Goal: Transaction & Acquisition: Purchase product/service

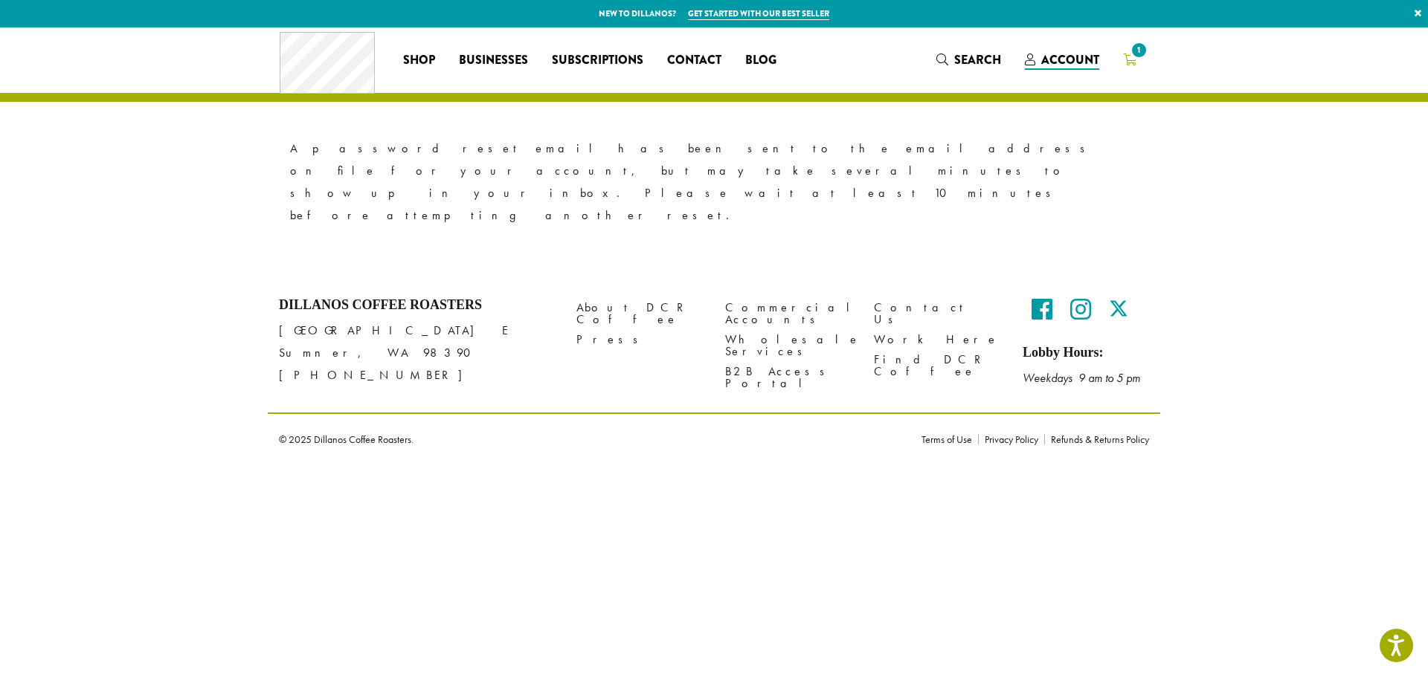
click at [1126, 61] on icon "1" at bounding box center [1129, 60] width 13 height 12
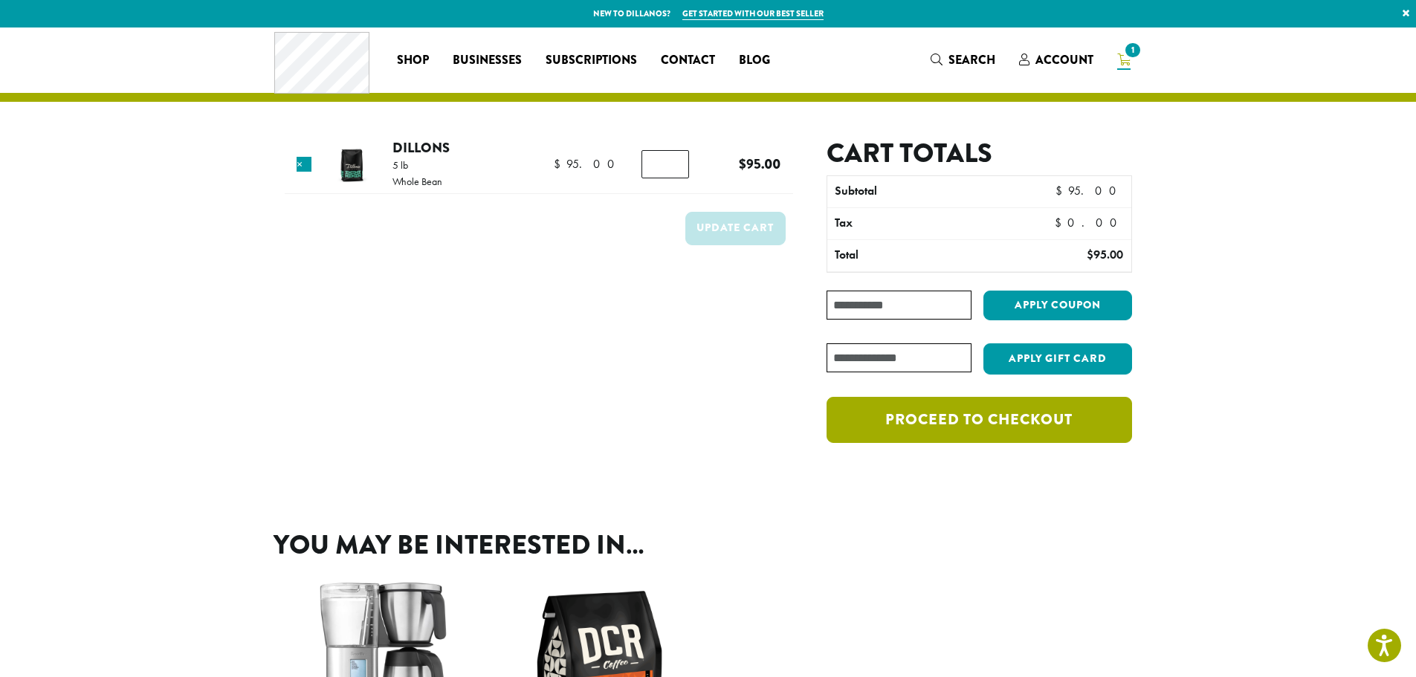
click at [1062, 419] on link "Proceed to checkout" at bounding box center [979, 420] width 305 height 46
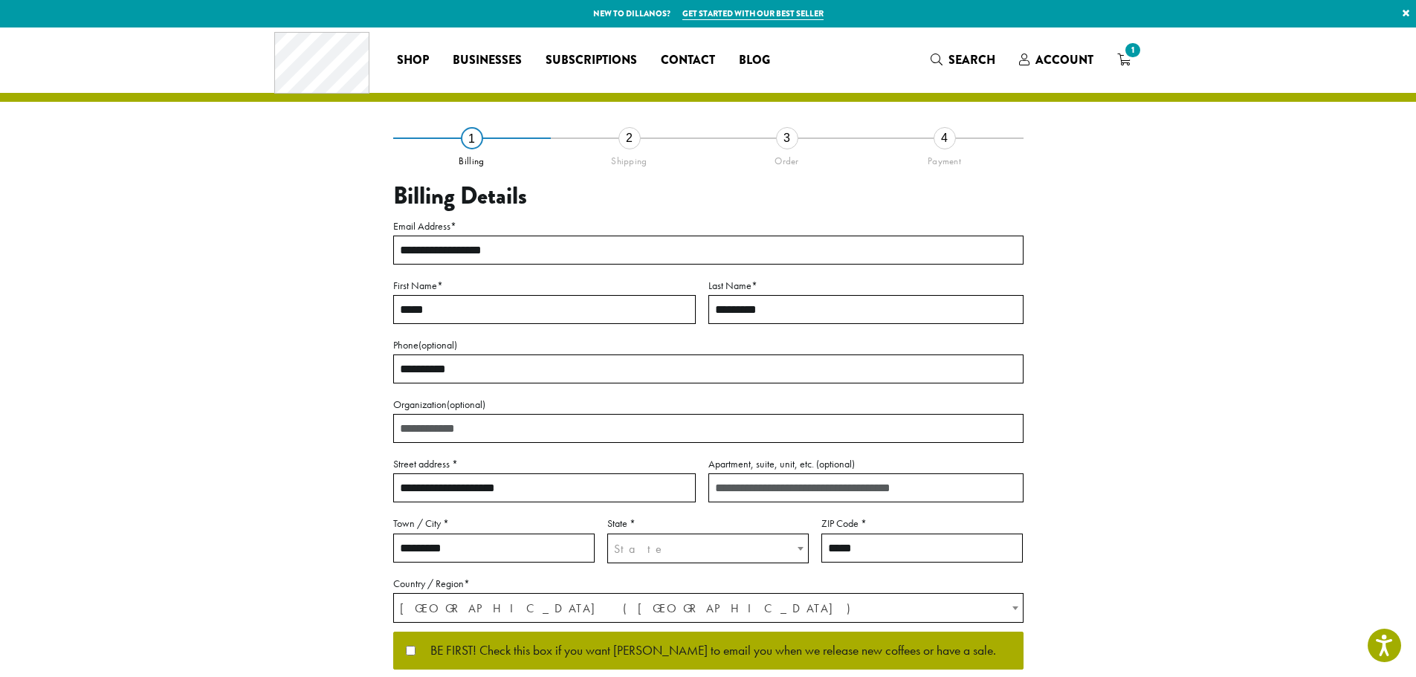
scroll to position [223, 0]
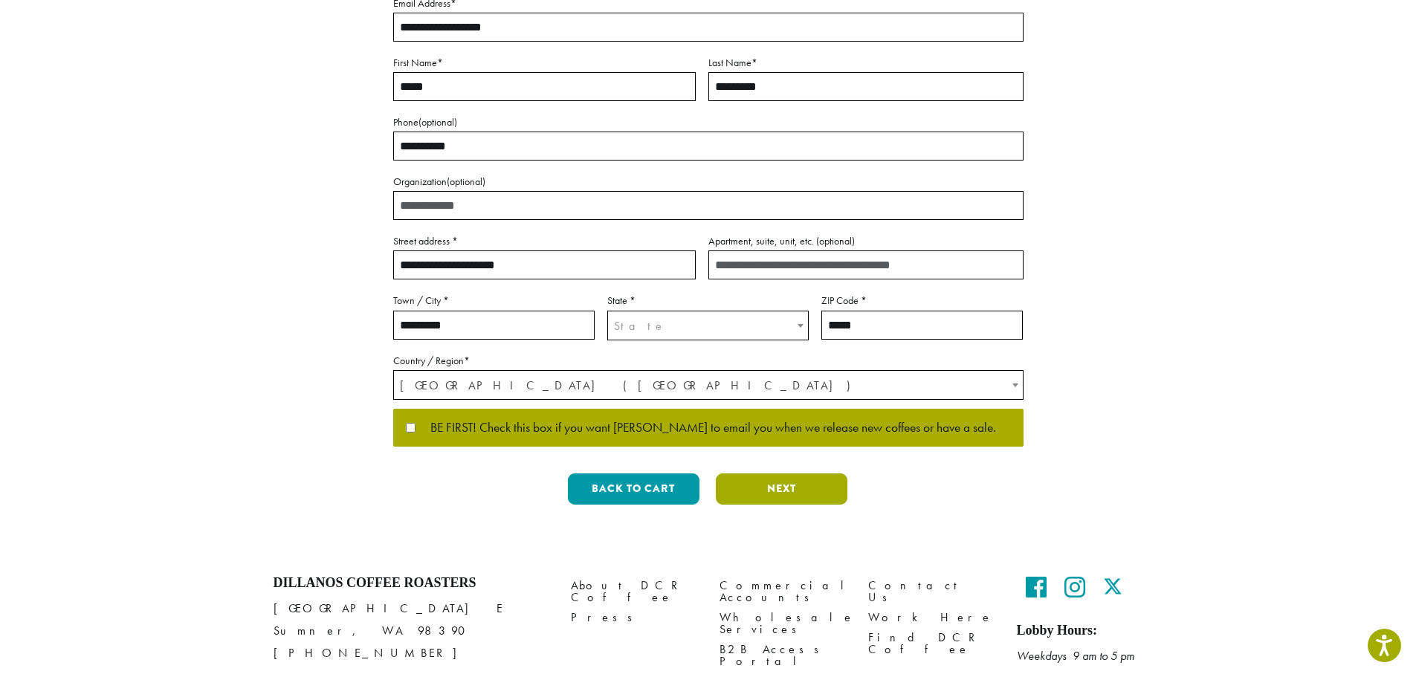
click at [770, 492] on button "Next" at bounding box center [782, 489] width 132 height 31
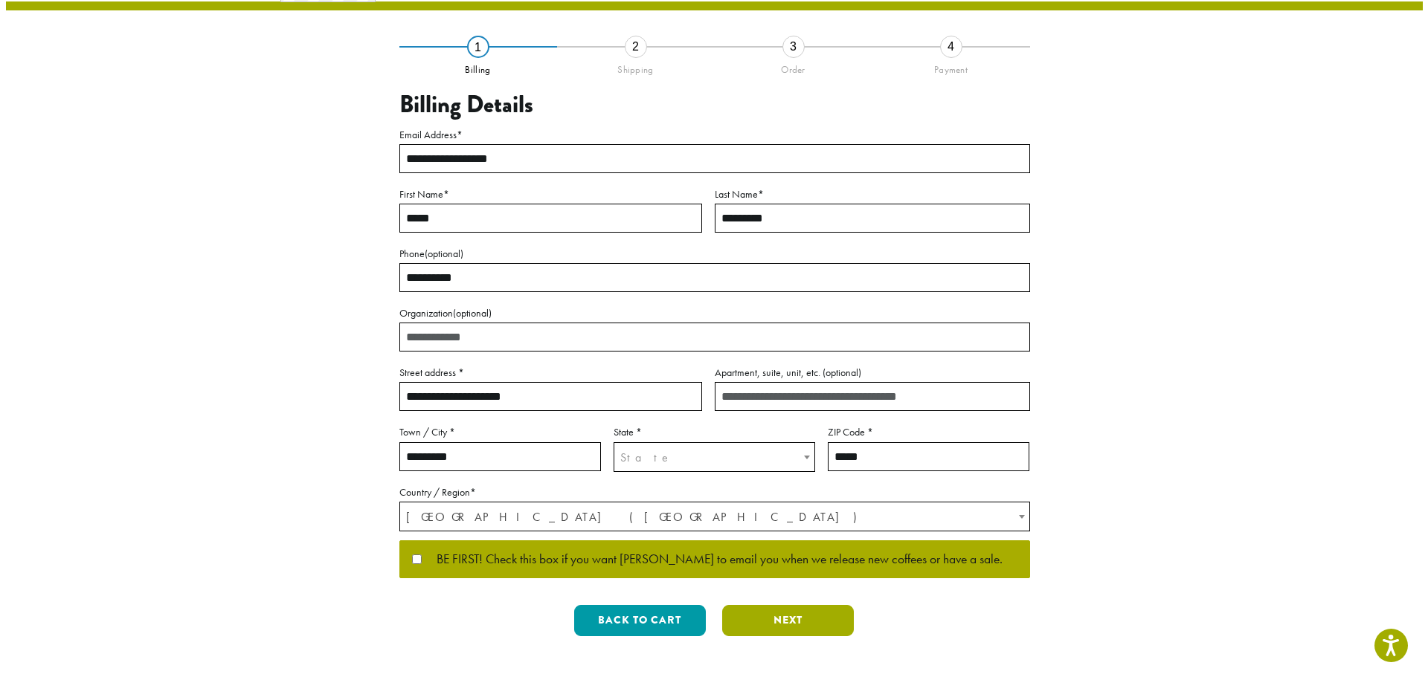
scroll to position [0, 0]
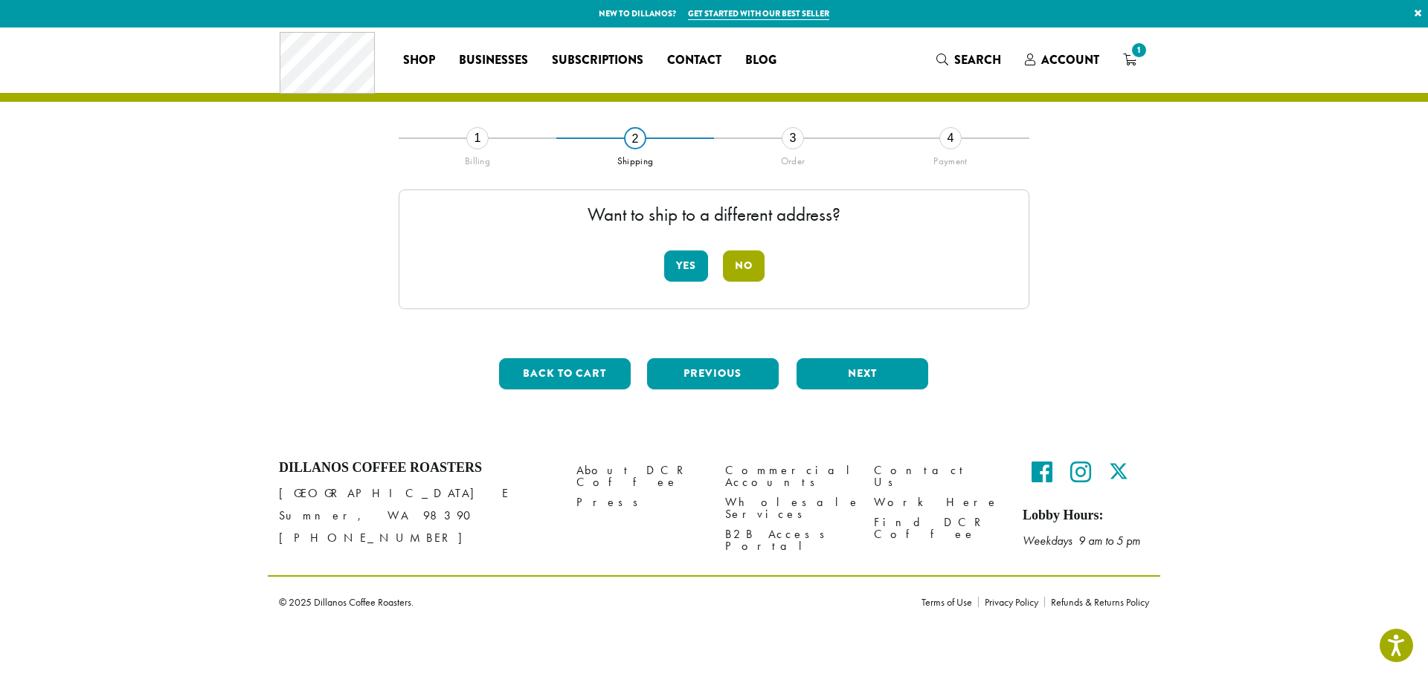
click at [740, 258] on button "No" at bounding box center [744, 266] width 42 height 31
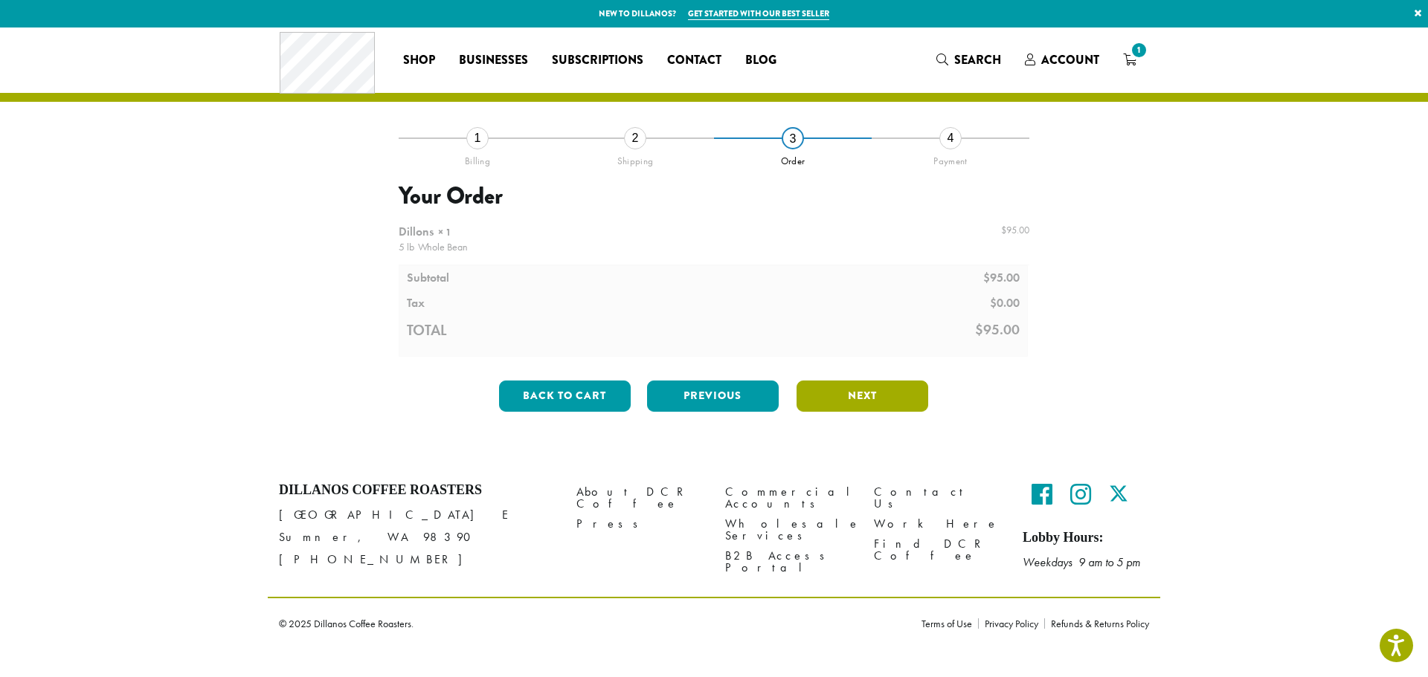
click at [859, 396] on button "Next" at bounding box center [862, 396] width 132 height 31
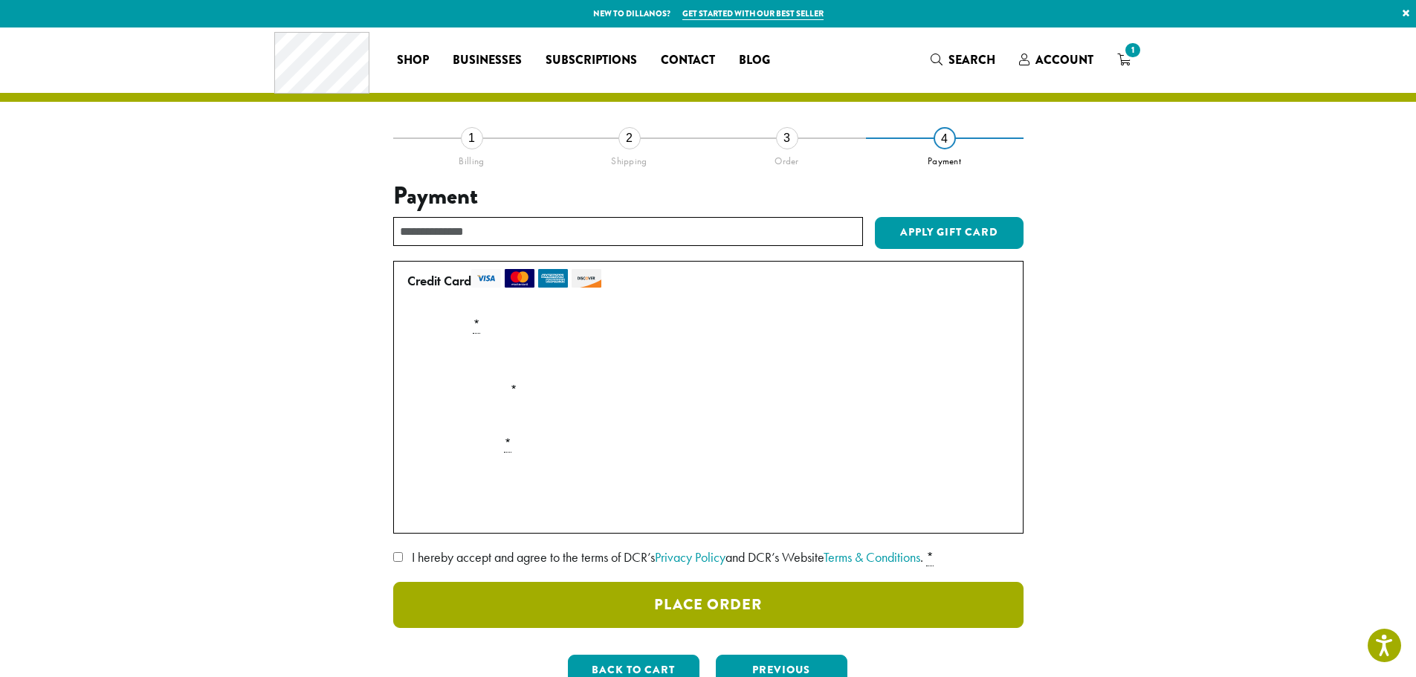
click at [537, 607] on button "Place Order" at bounding box center [708, 605] width 630 height 46
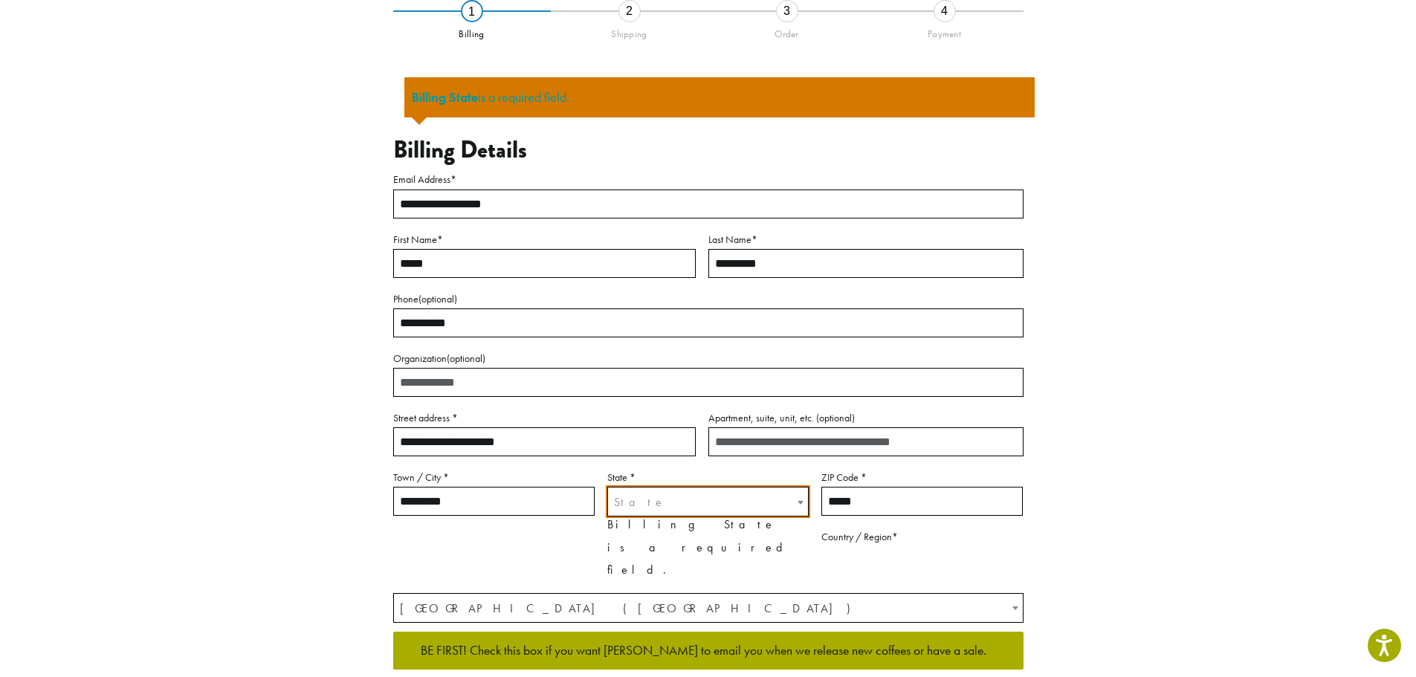
scroll to position [130, 0]
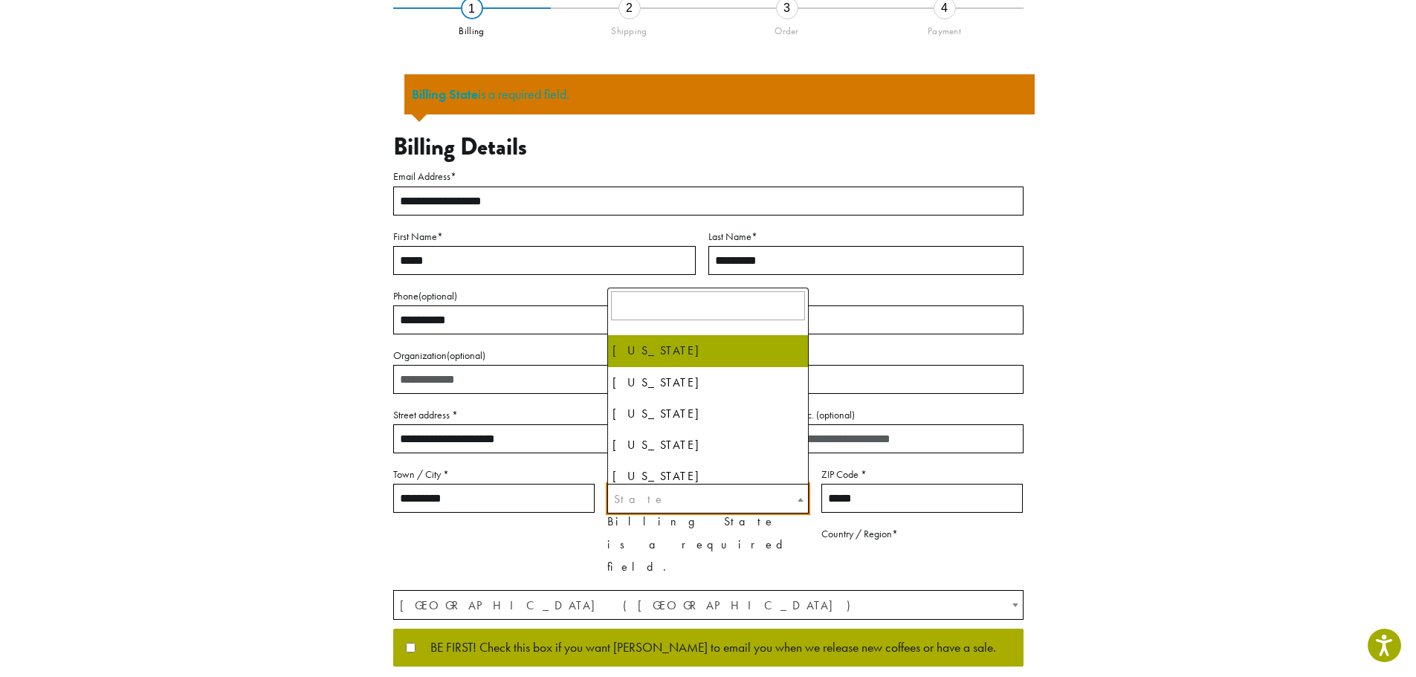
click at [709, 494] on span "State" at bounding box center [708, 499] width 200 height 29
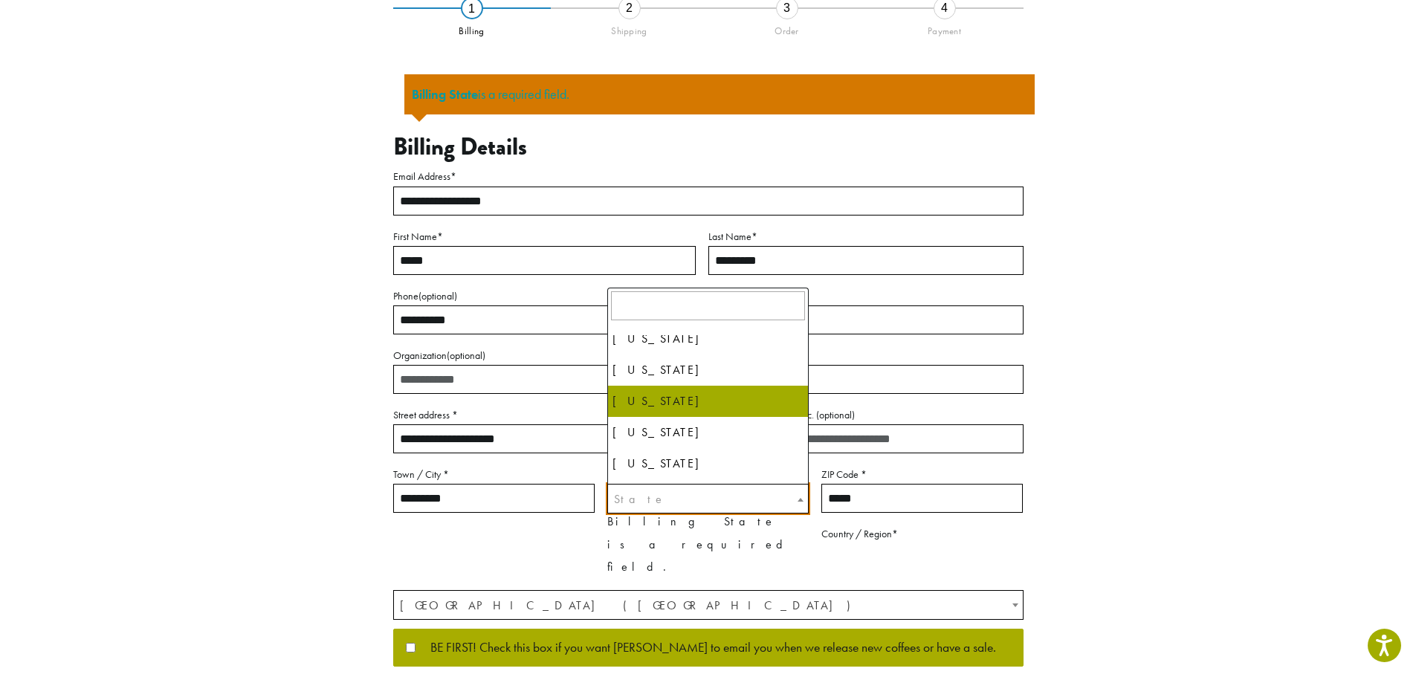
scroll to position [1115, 0]
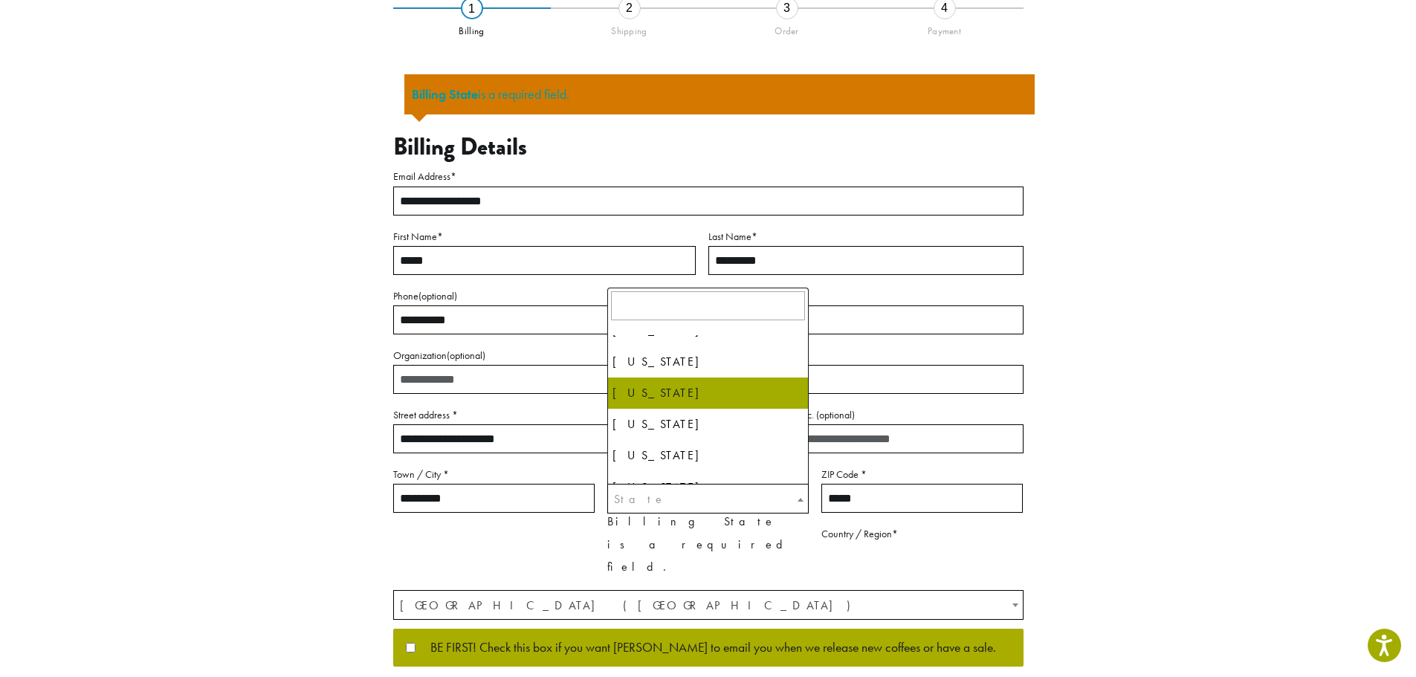
select select "**"
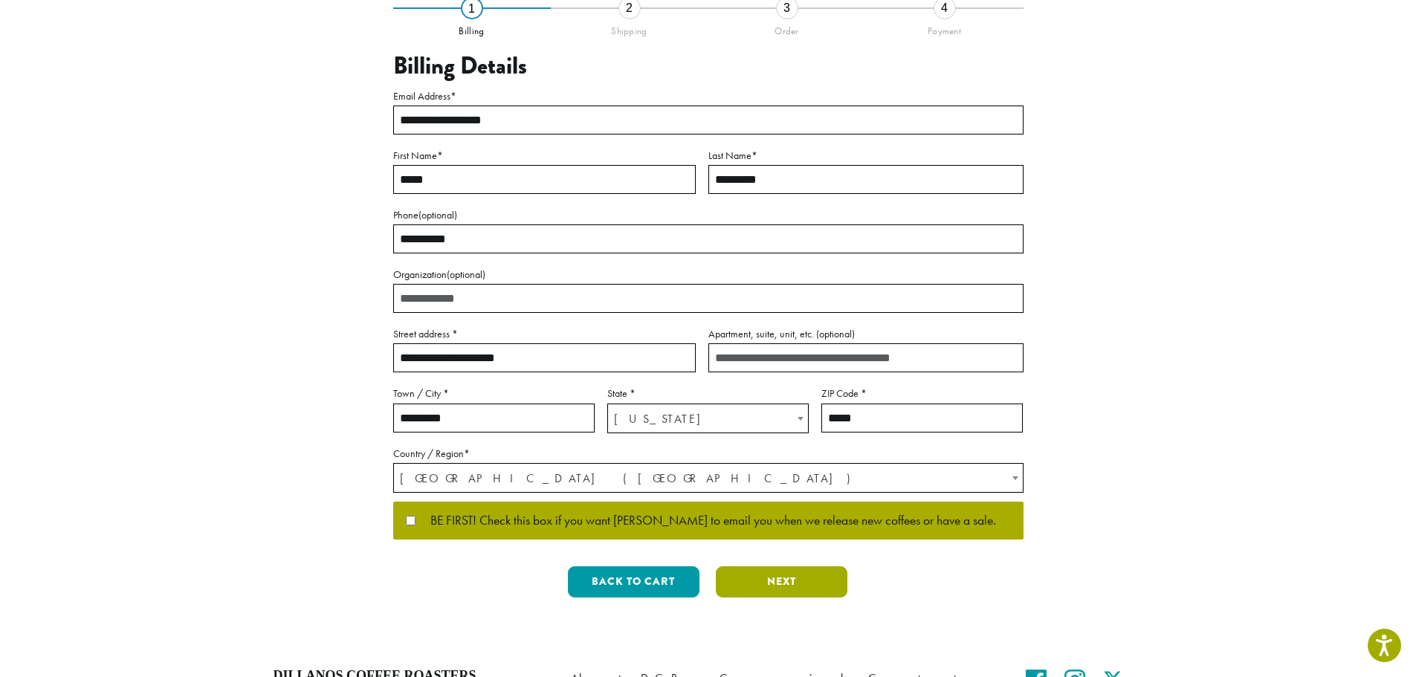
click at [785, 578] on button "Next" at bounding box center [782, 582] width 132 height 31
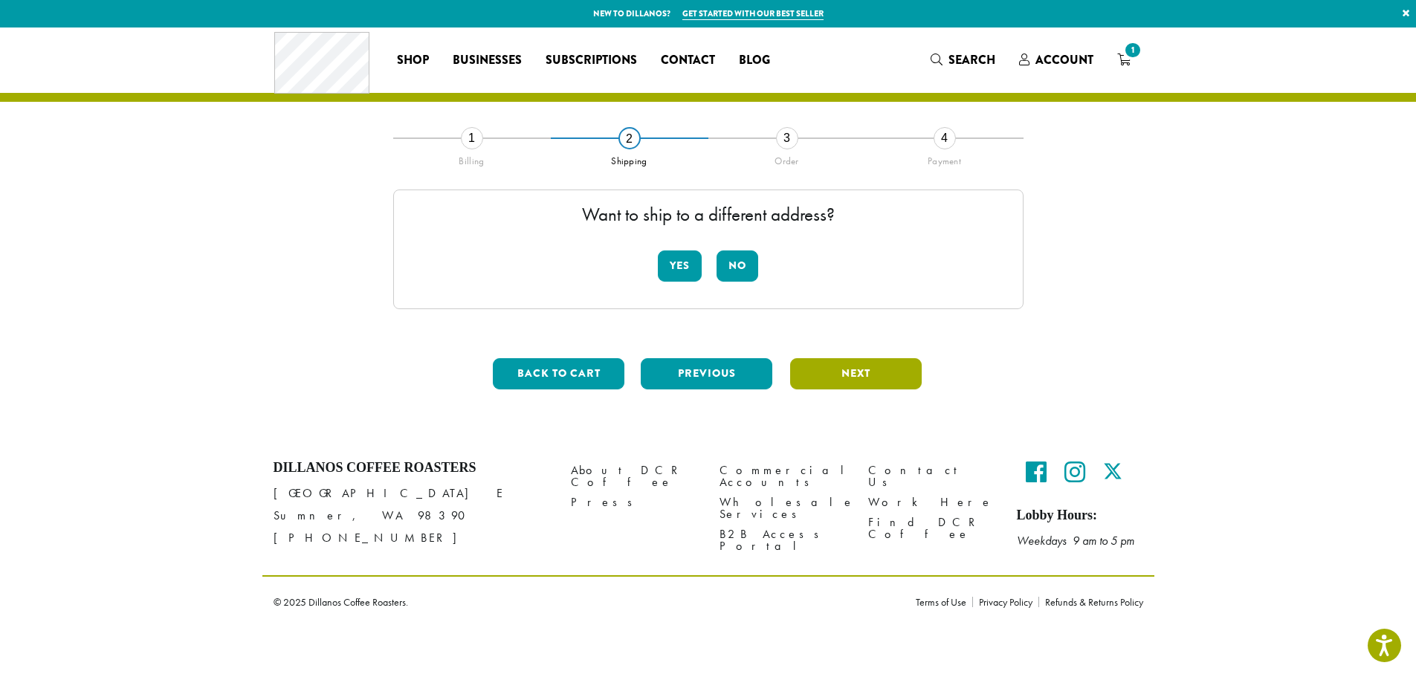
scroll to position [0, 0]
click at [738, 261] on button "No" at bounding box center [738, 266] width 42 height 31
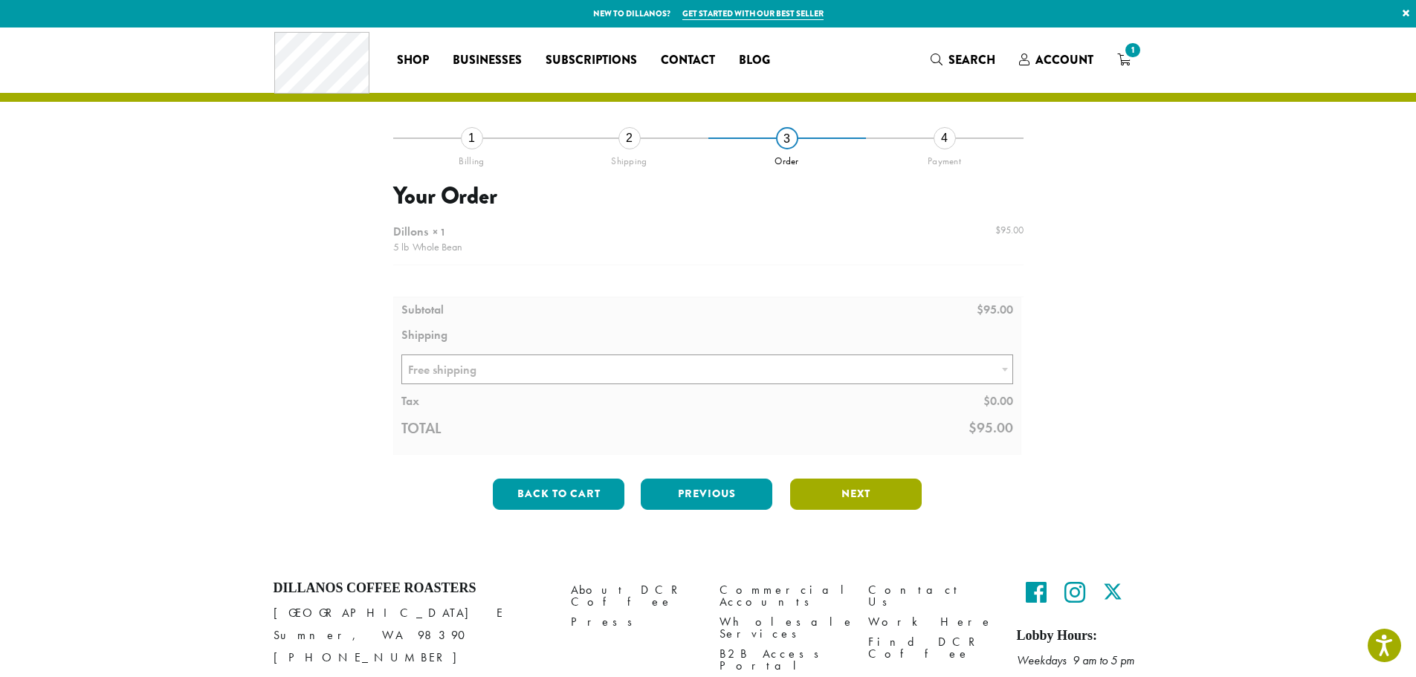
click at [886, 488] on button "Next" at bounding box center [856, 494] width 132 height 31
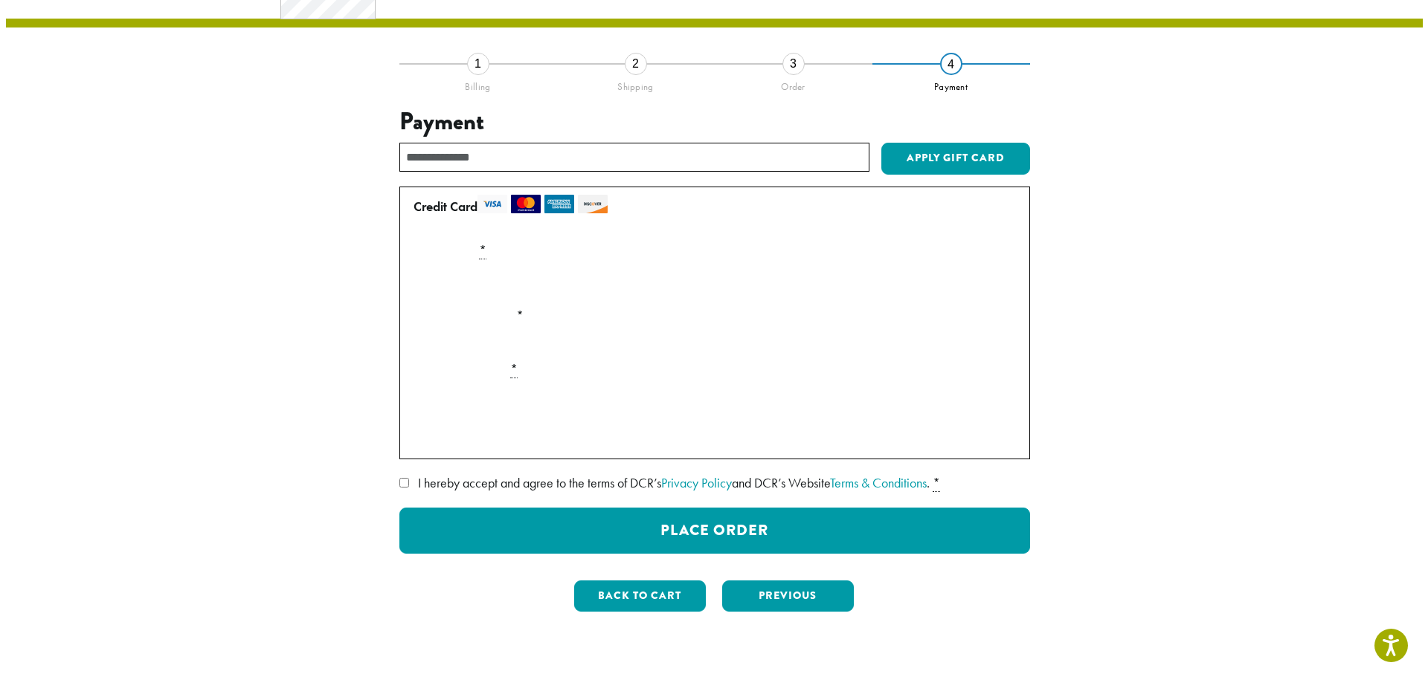
scroll to position [149, 0]
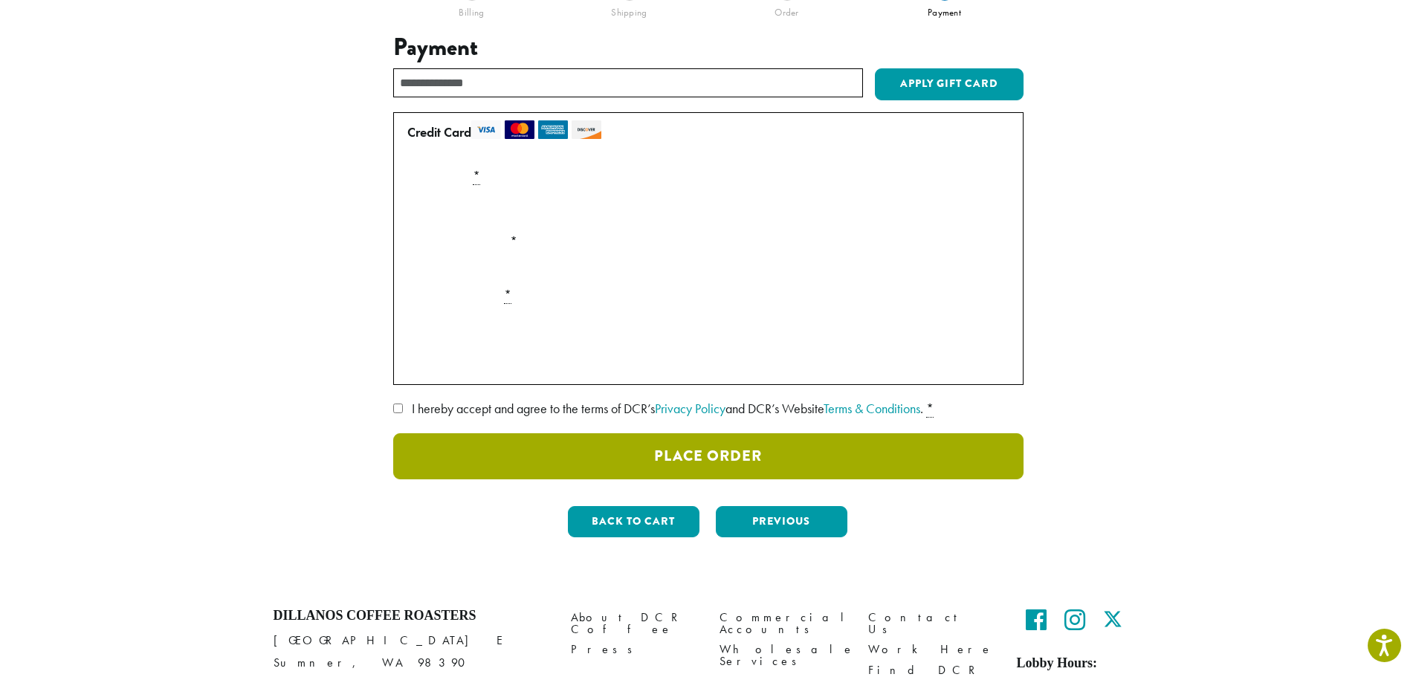
click at [715, 454] on button "Place Order" at bounding box center [708, 456] width 630 height 46
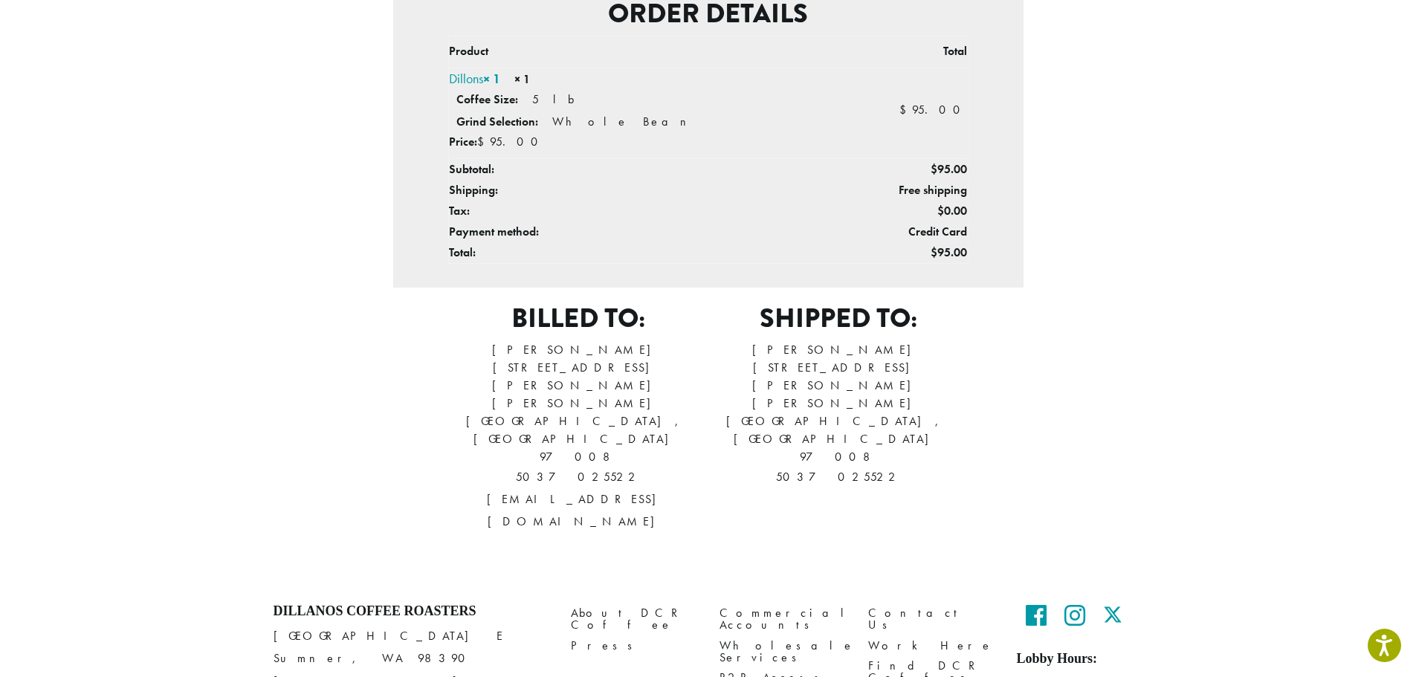
scroll to position [32, 0]
